Goal: Find specific page/section: Find specific page/section

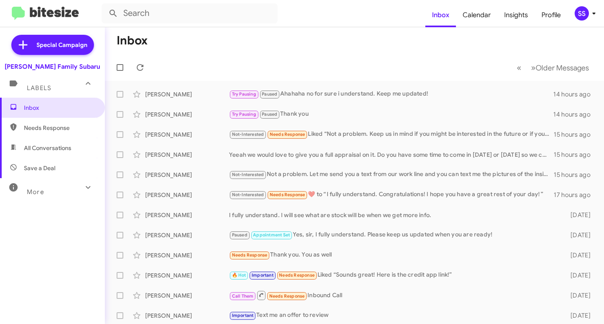
click at [57, 169] on span "Save a Deal" at bounding box center [52, 168] width 105 height 20
type input "in:not-interested"
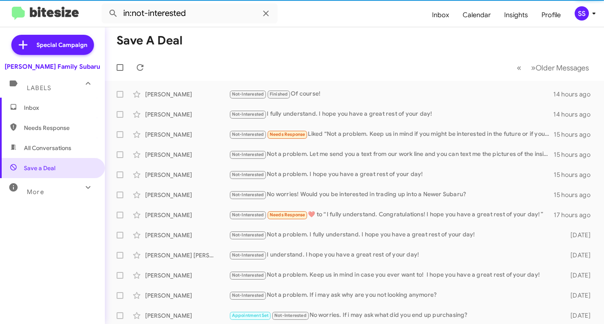
click at [58, 114] on span "Inbox" at bounding box center [52, 108] width 105 height 20
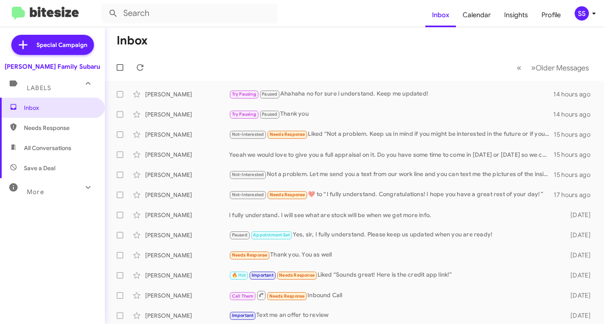
click at [60, 166] on span "Save a Deal" at bounding box center [52, 168] width 105 height 20
type input "in:not-interested"
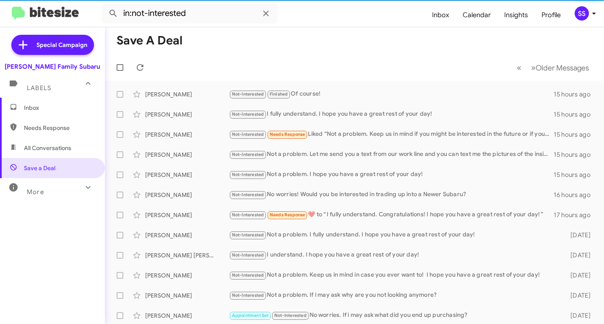
click at [54, 111] on span "Inbox" at bounding box center [59, 108] width 71 height 8
